Goal: Complete application form

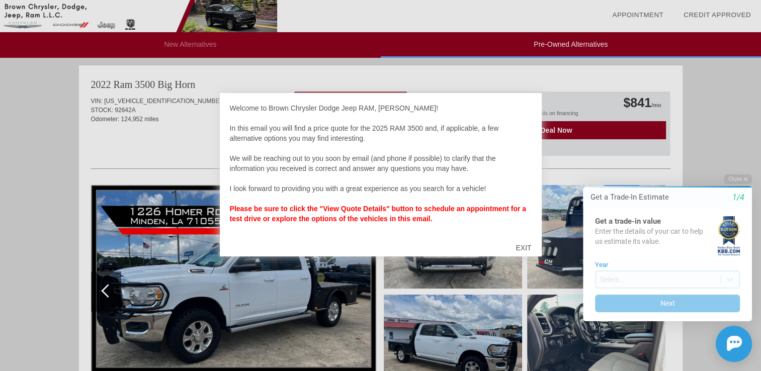
click at [617, 150] on div at bounding box center [380, 185] width 761 height 371
click at [522, 244] on div "EXIT" at bounding box center [523, 248] width 36 height 30
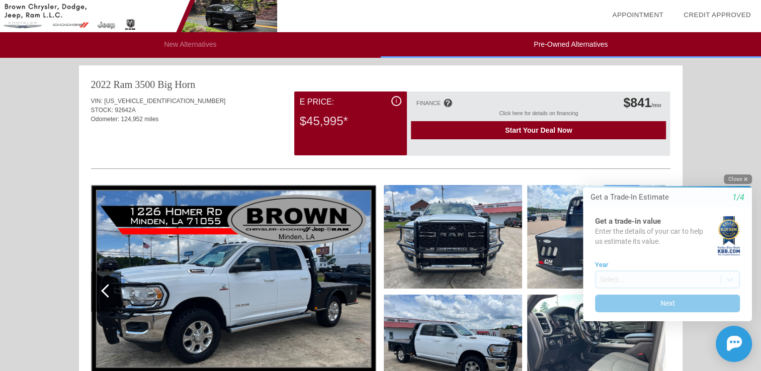
click at [732, 179] on button "Close" at bounding box center [738, 180] width 28 height 10
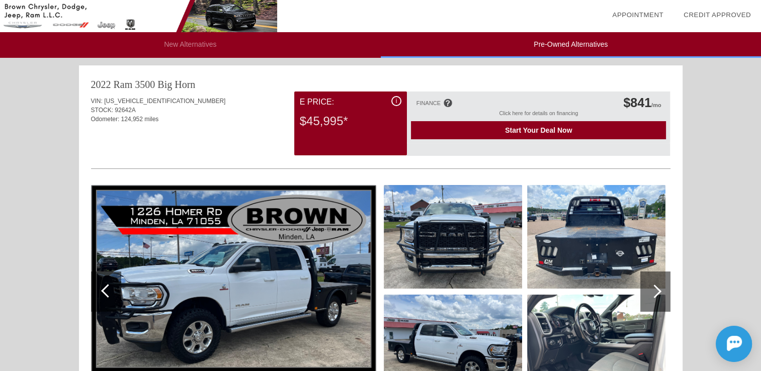
click at [322, 254] on img at bounding box center [233, 291] width 285 height 213
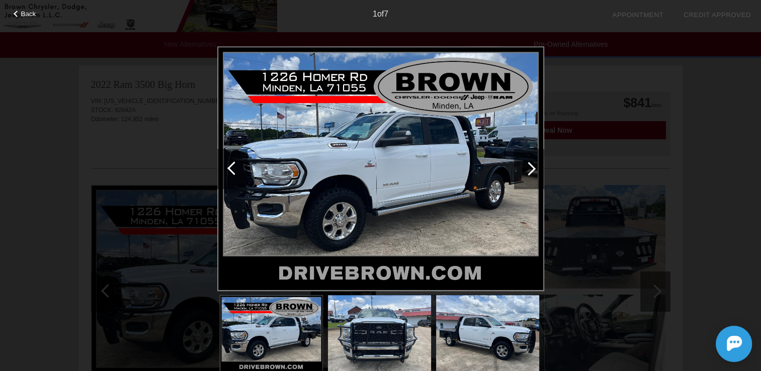
click at [526, 165] on div at bounding box center [529, 169] width 14 height 14
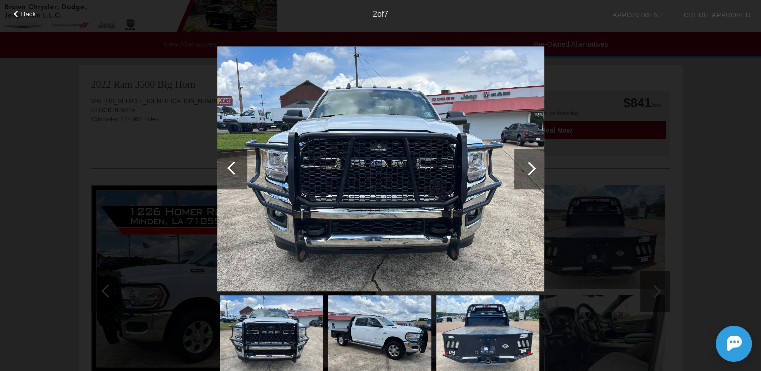
click at [526, 165] on div at bounding box center [529, 169] width 14 height 14
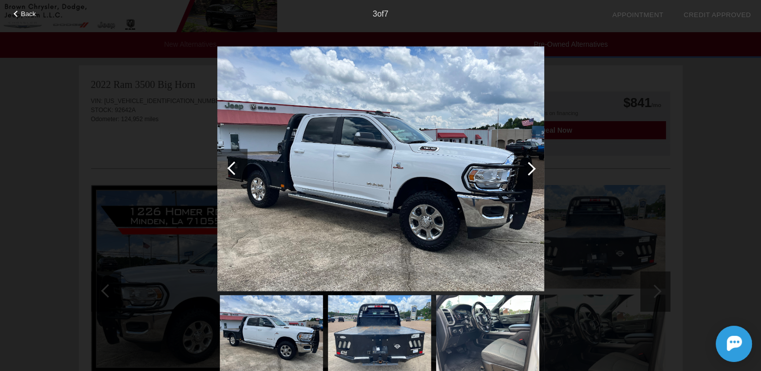
click at [526, 165] on div at bounding box center [529, 169] width 14 height 14
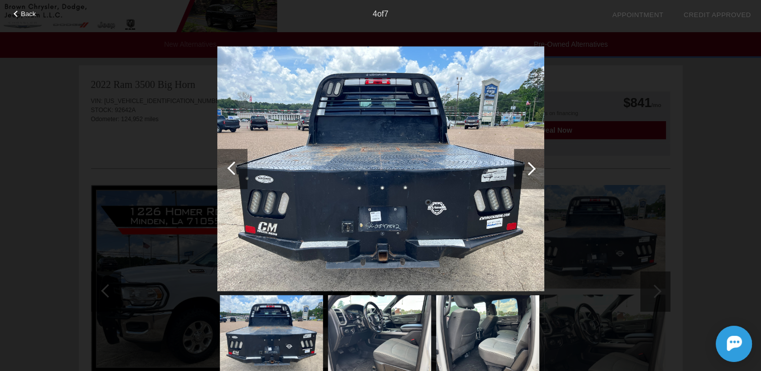
click at [526, 165] on div at bounding box center [529, 169] width 14 height 14
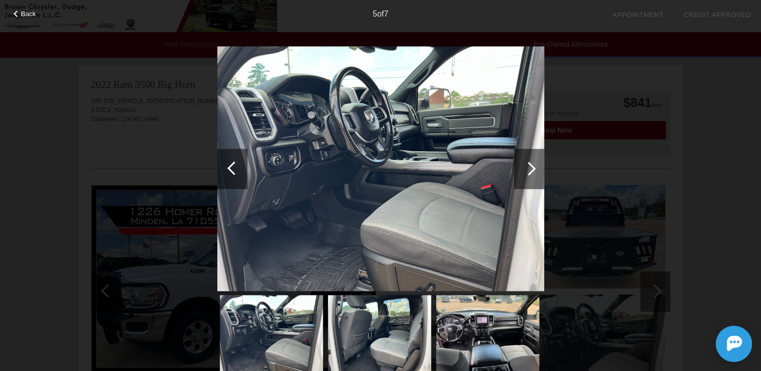
click at [526, 165] on div at bounding box center [529, 169] width 14 height 14
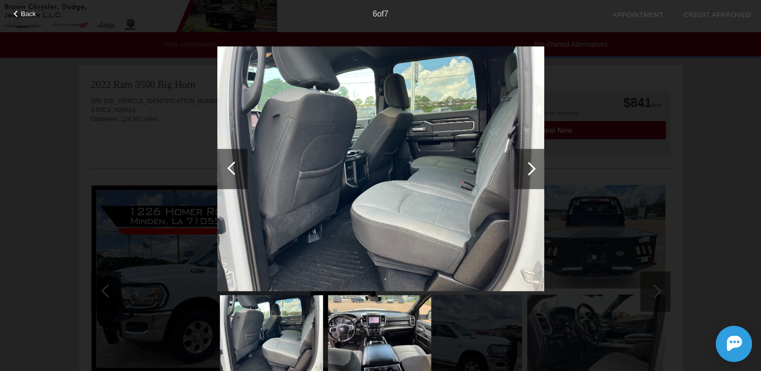
click at [526, 165] on div at bounding box center [529, 169] width 14 height 14
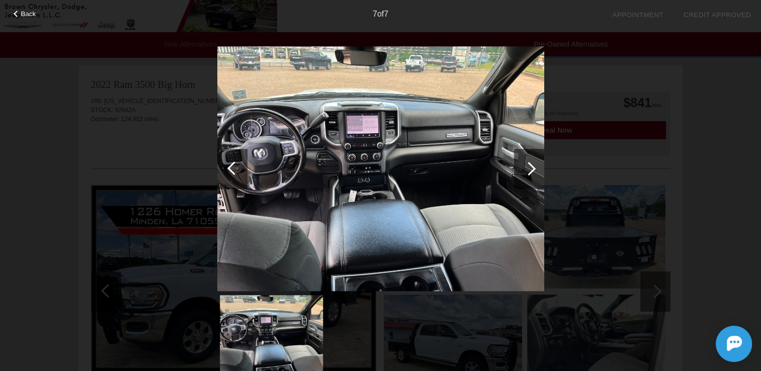
click at [526, 165] on div at bounding box center [529, 169] width 14 height 14
click at [530, 168] on div at bounding box center [529, 169] width 14 height 14
click at [721, 109] on div "Back 7 of 7" at bounding box center [380, 185] width 761 height 371
click at [25, 14] on span "Back" at bounding box center [28, 14] width 15 height 8
